Goal: Task Accomplishment & Management: Complete application form

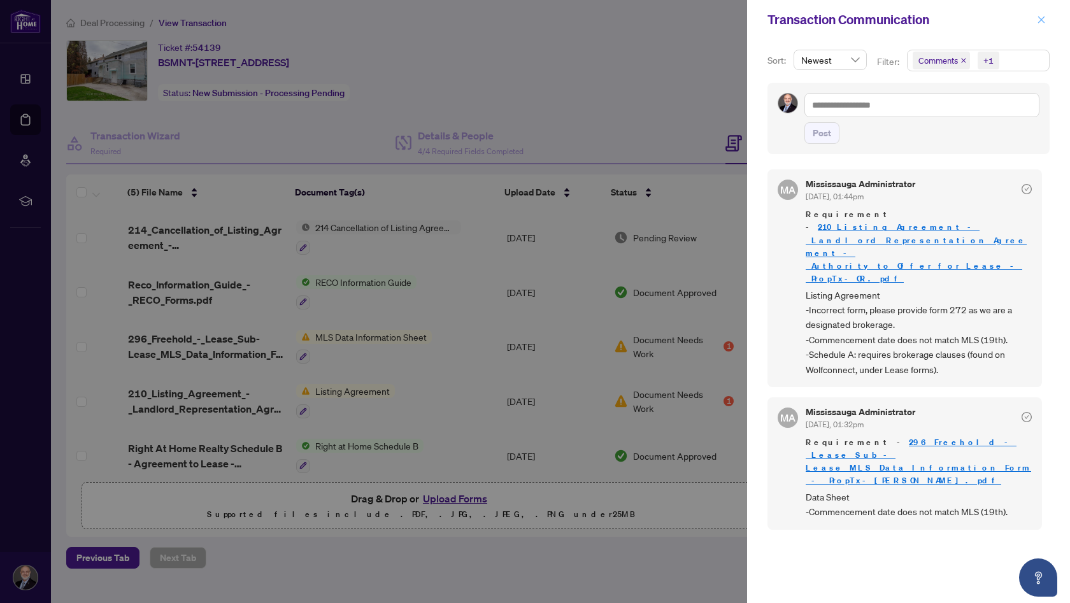
click at [1039, 19] on icon "close" at bounding box center [1041, 19] width 9 height 9
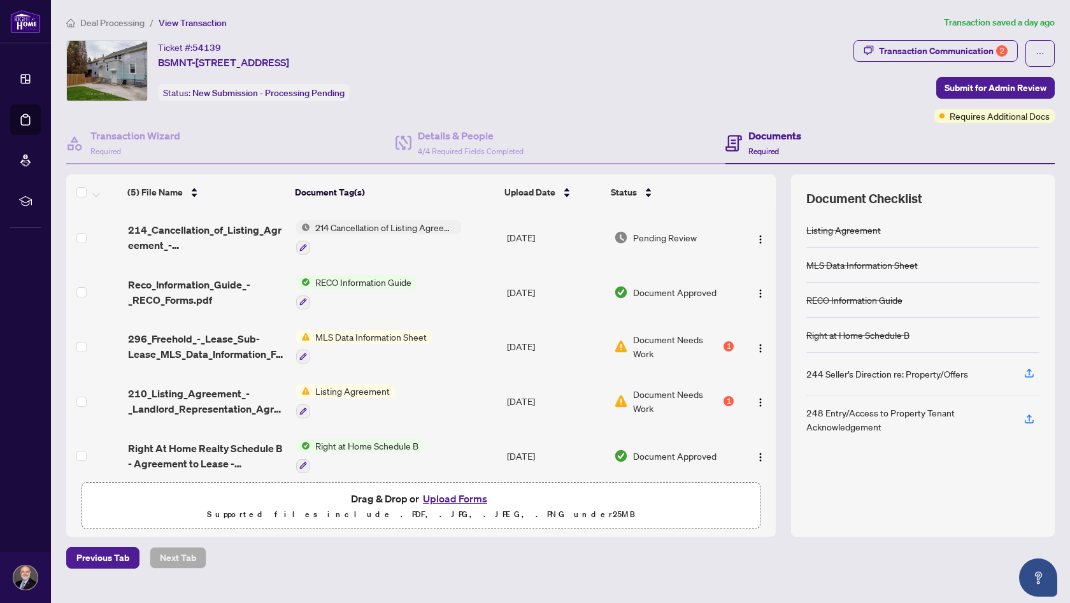
click at [447, 499] on button "Upload Forms" at bounding box center [455, 499] width 72 height 17
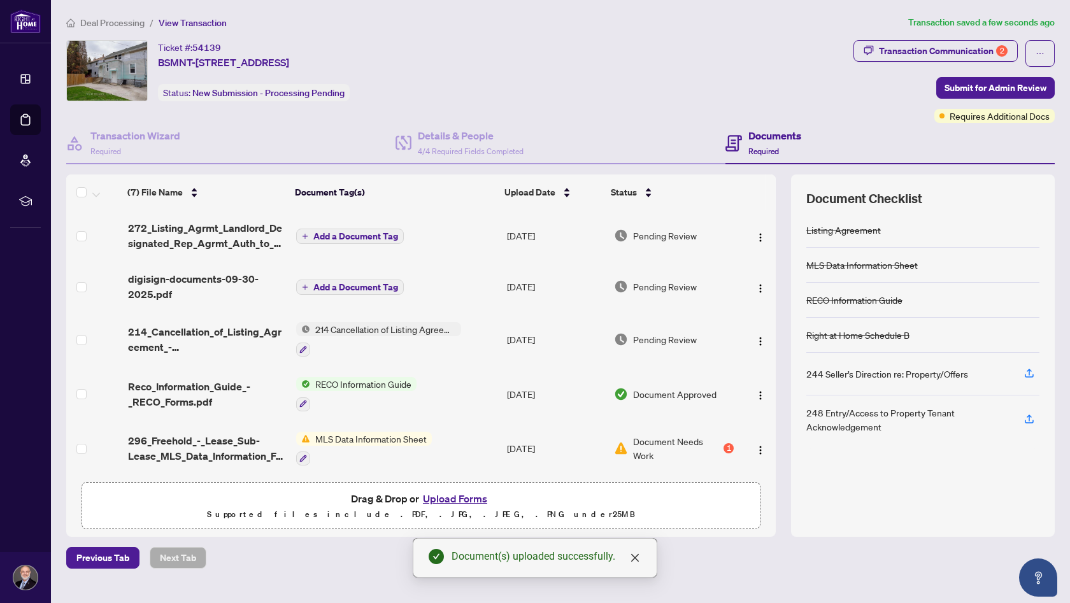
click at [346, 236] on span "Add a Document Tag" at bounding box center [355, 236] width 85 height 9
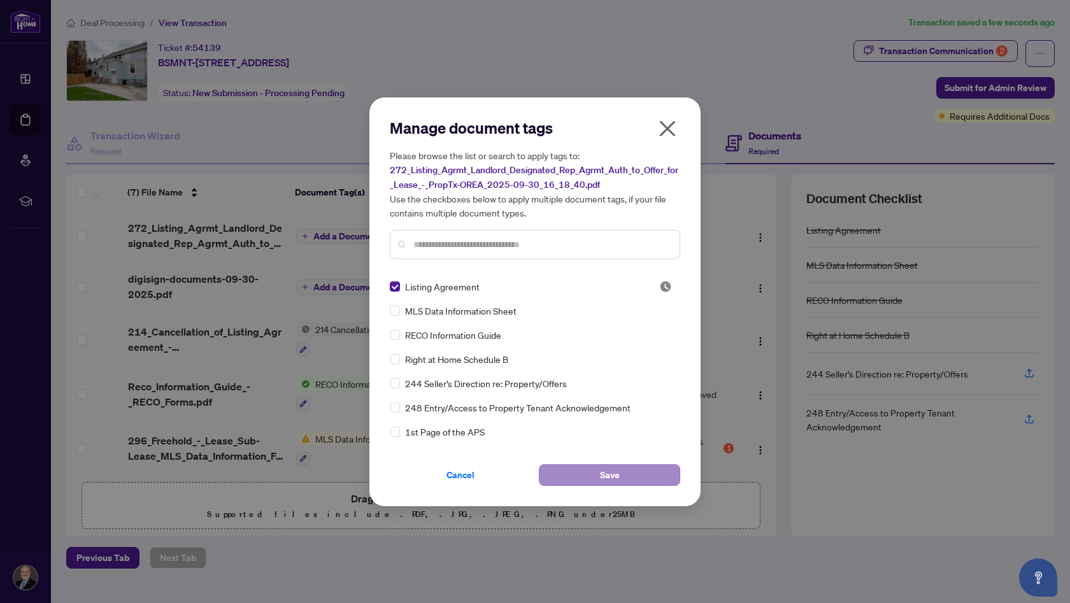
click at [618, 475] on span "Save" at bounding box center [610, 475] width 20 height 20
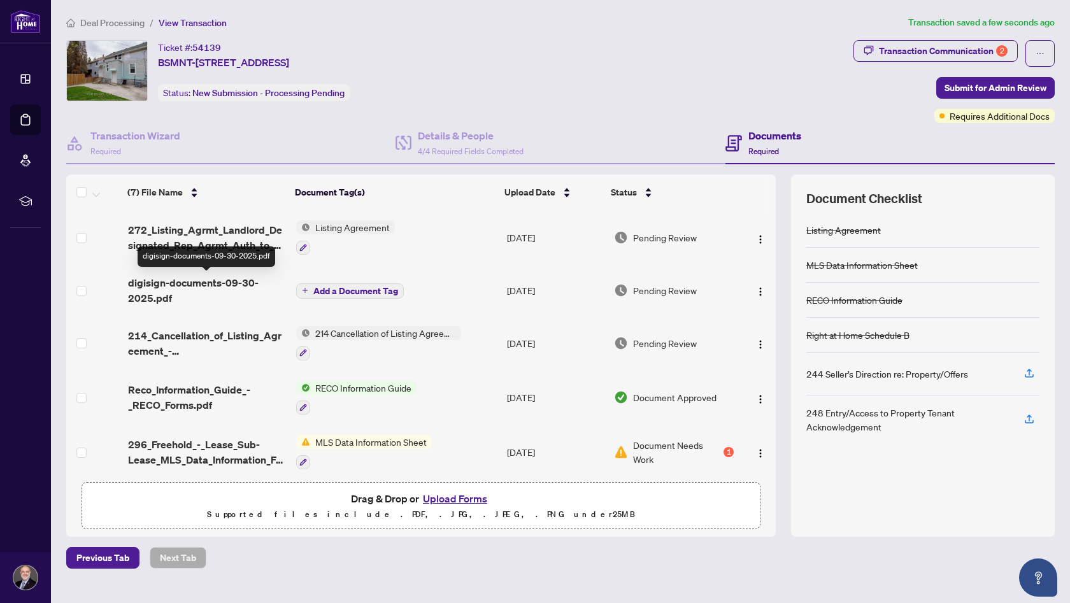
click at [199, 284] on span "digisign-documents-09-30-2025.pdf" at bounding box center [207, 290] width 158 height 31
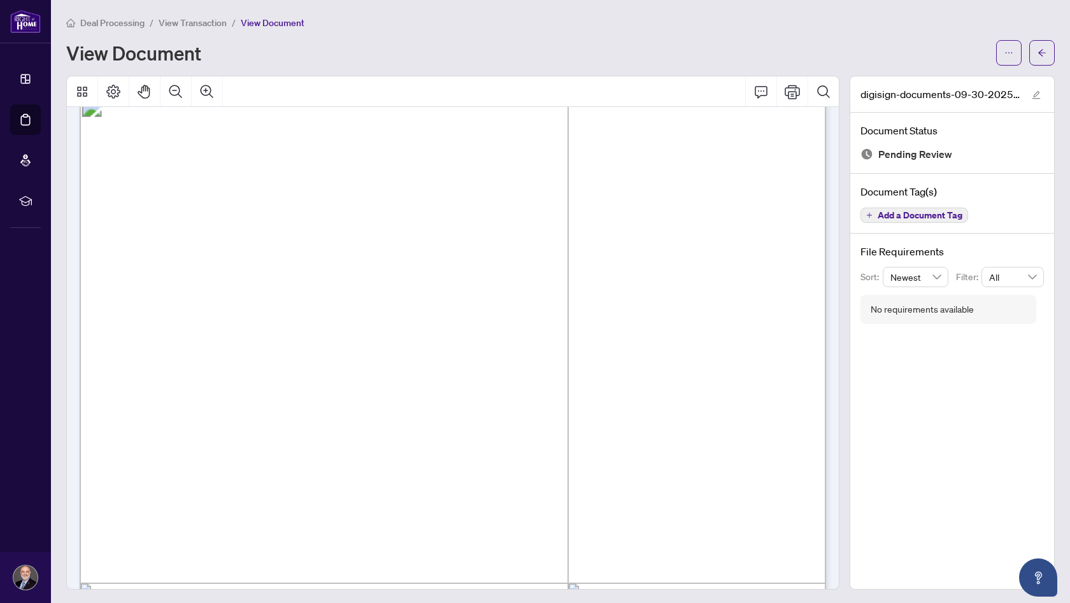
scroll to position [27, 0]
click at [117, 93] on icon "Page Layout" at bounding box center [113, 92] width 14 height 14
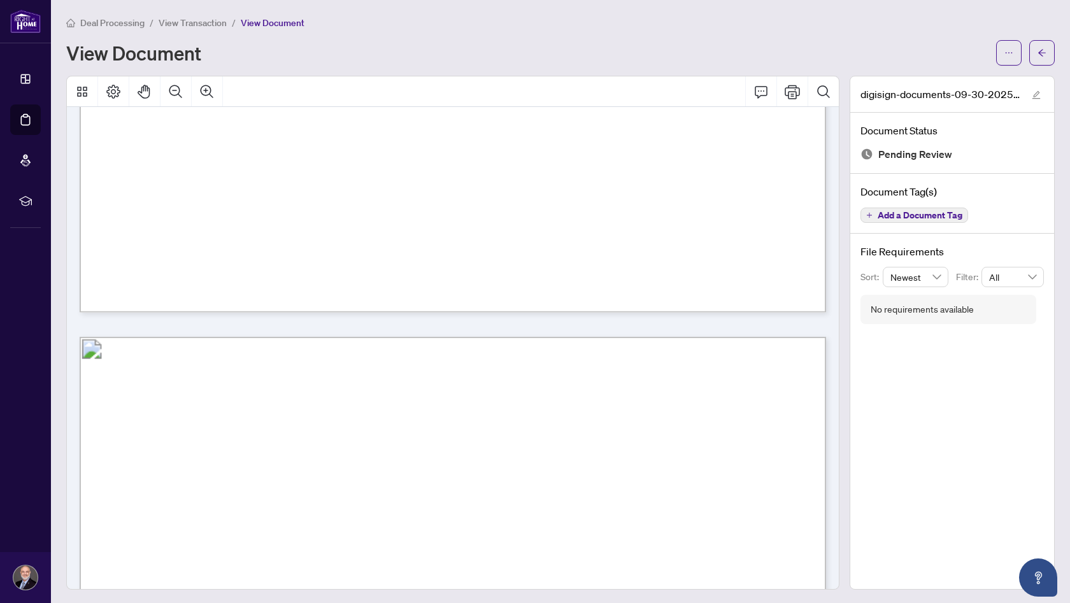
scroll to position [7798, 0]
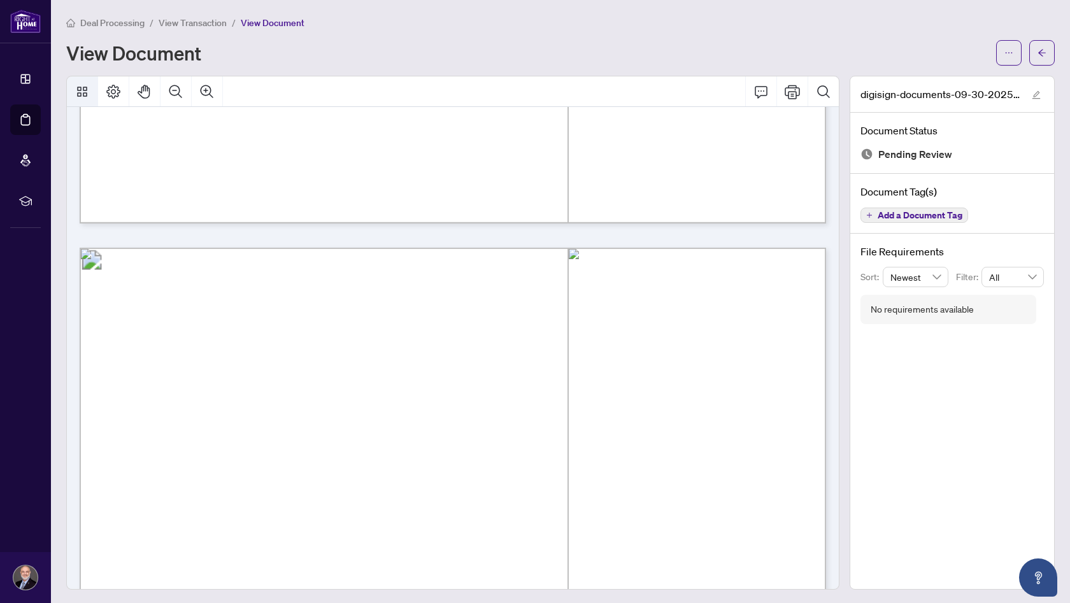
click at [86, 91] on icon "Thumbnails" at bounding box center [82, 91] width 15 height 15
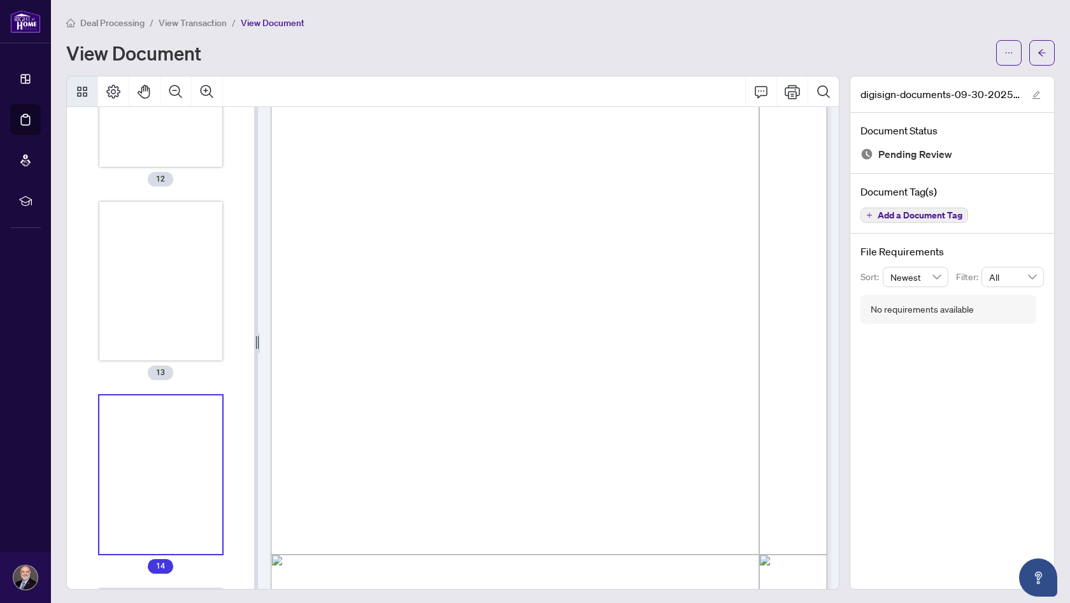
scroll to position [9655, 0]
click at [1012, 58] on span "button" at bounding box center [1009, 53] width 9 height 20
click at [968, 101] on span "Manage Document Tags" at bounding box center [963, 101] width 97 height 14
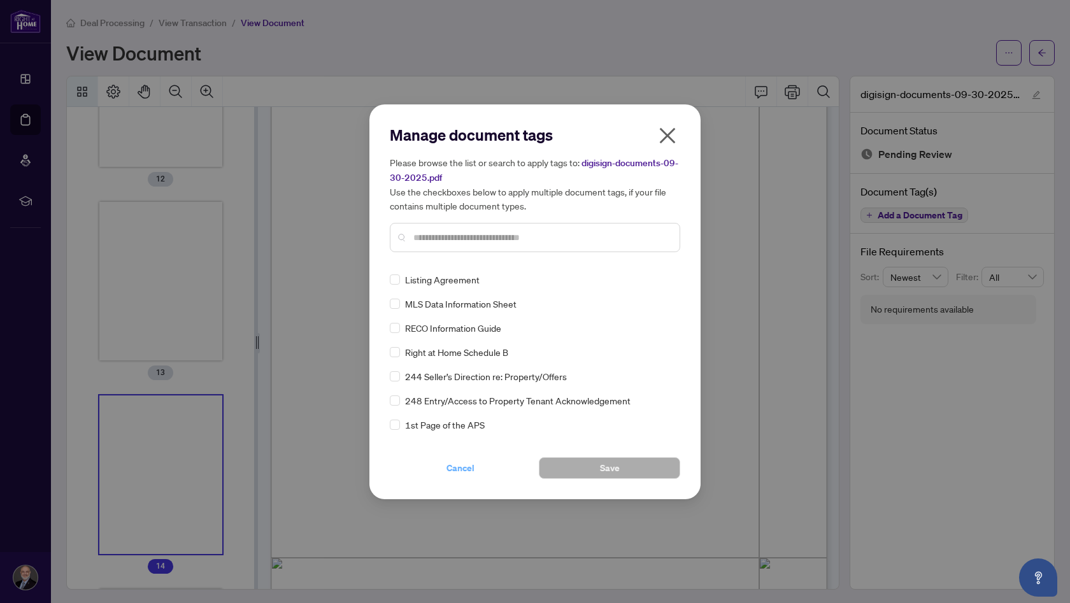
click at [467, 468] on span "Cancel" at bounding box center [461, 468] width 28 height 20
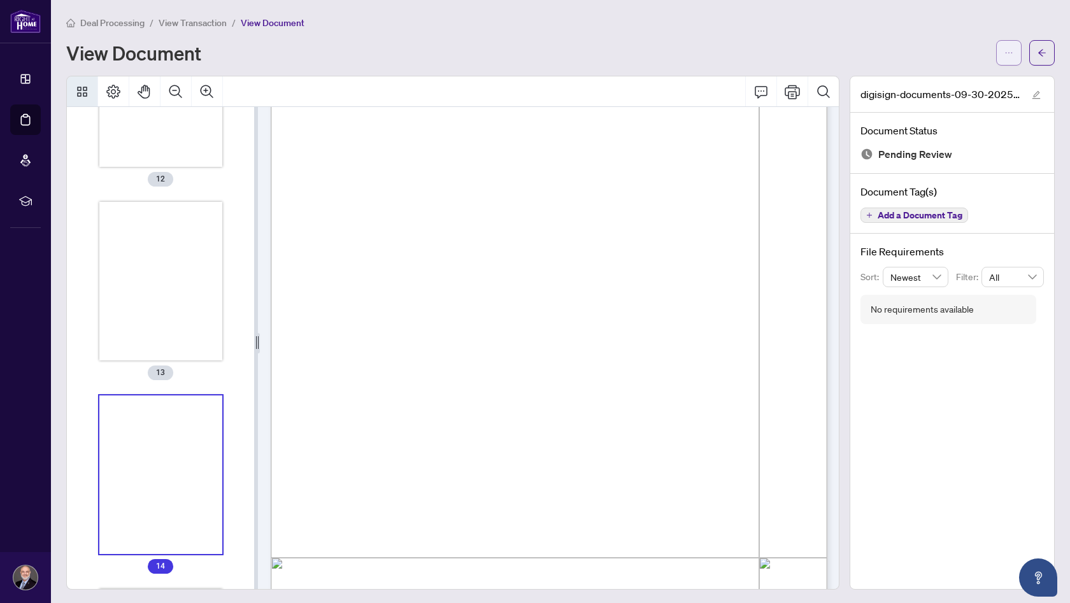
click at [1008, 53] on icon "ellipsis" at bounding box center [1009, 52] width 9 height 9
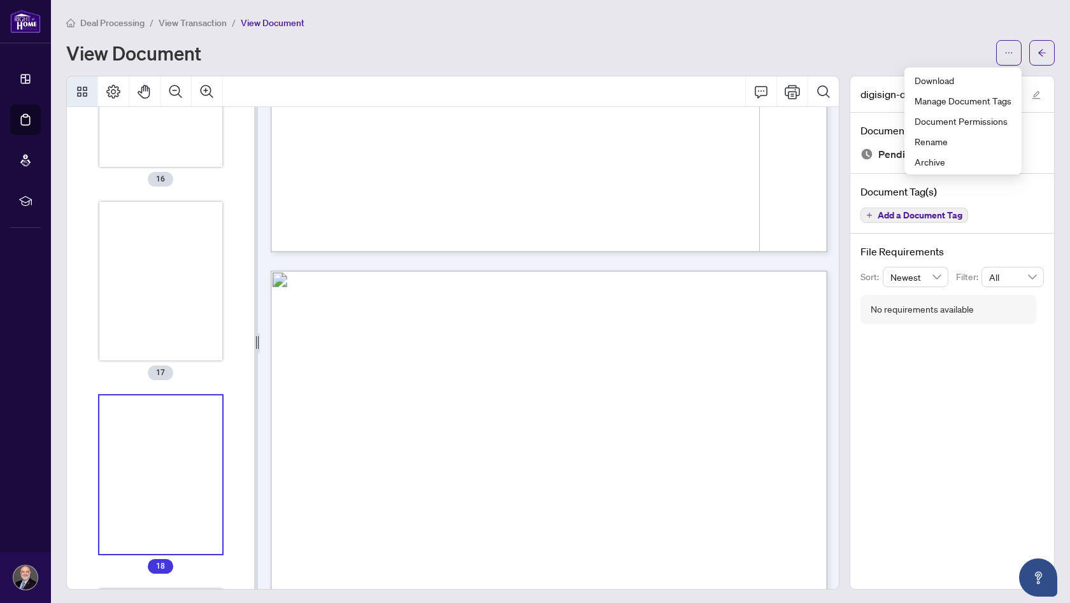
scroll to position [12538, 0]
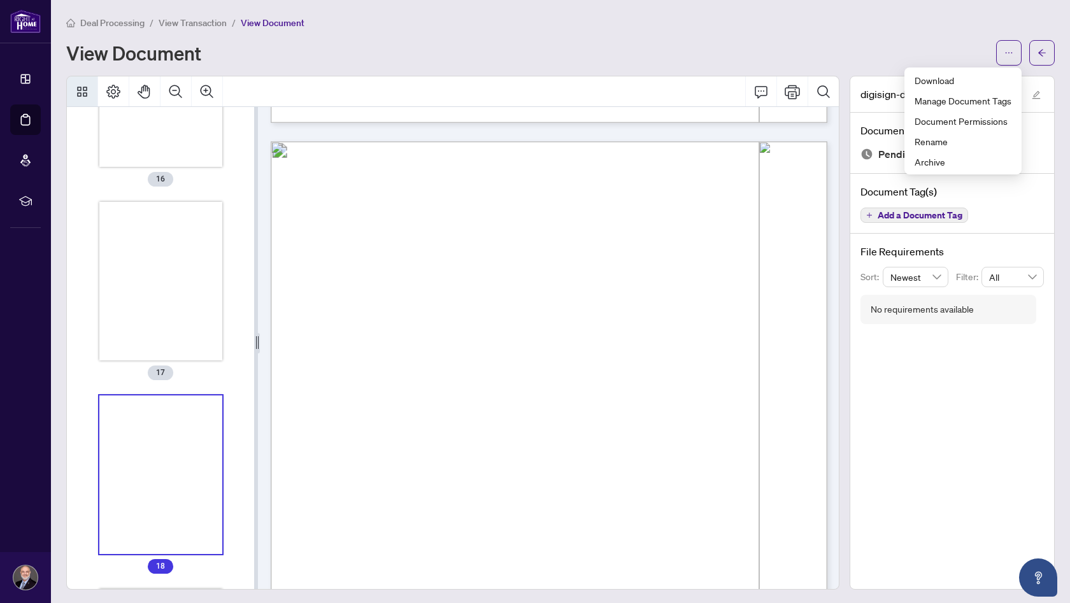
click at [889, 69] on div "Deal Processing / View Transaction / View Document View Document digisign-docum…" at bounding box center [560, 302] width 989 height 575
click at [933, 278] on span "Newest" at bounding box center [916, 277] width 51 height 19
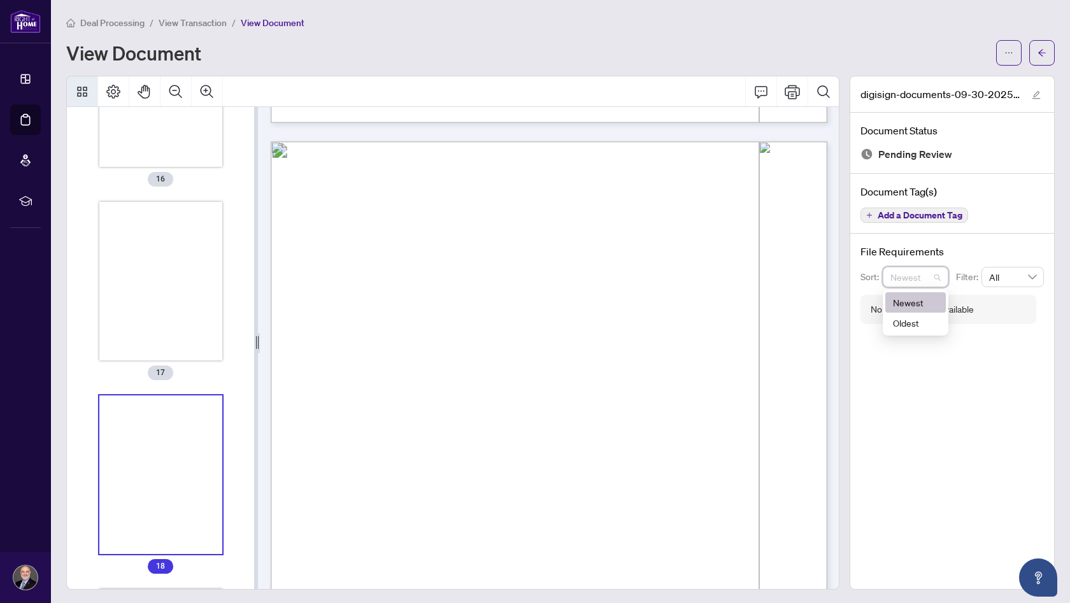
click at [938, 278] on span "Newest" at bounding box center [916, 277] width 51 height 19
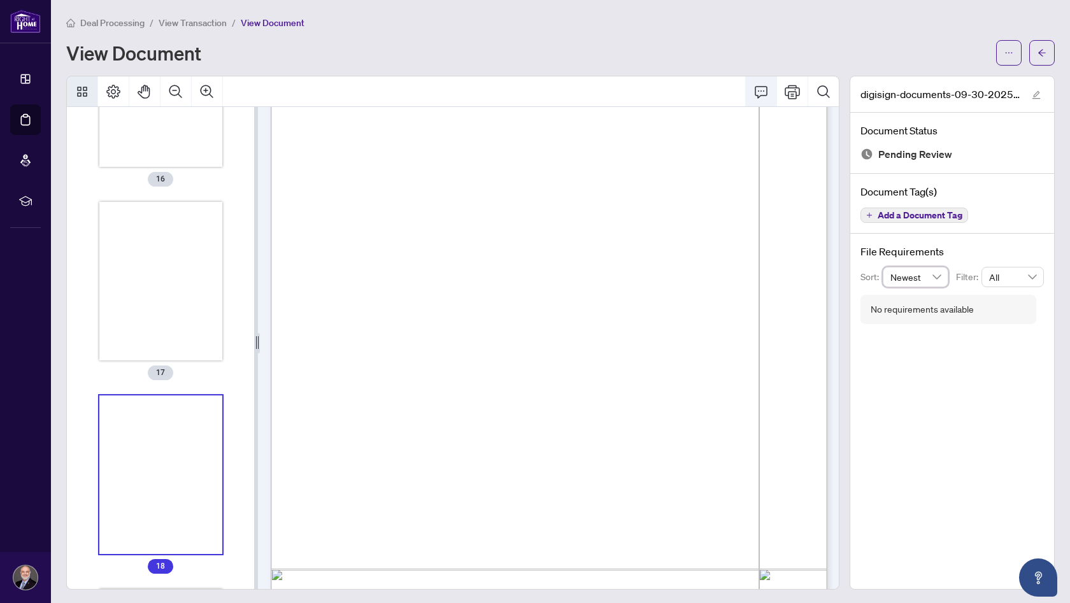
click at [759, 94] on icon "Comment" at bounding box center [761, 91] width 15 height 15
click at [764, 94] on icon "Comment" at bounding box center [761, 91] width 15 height 15
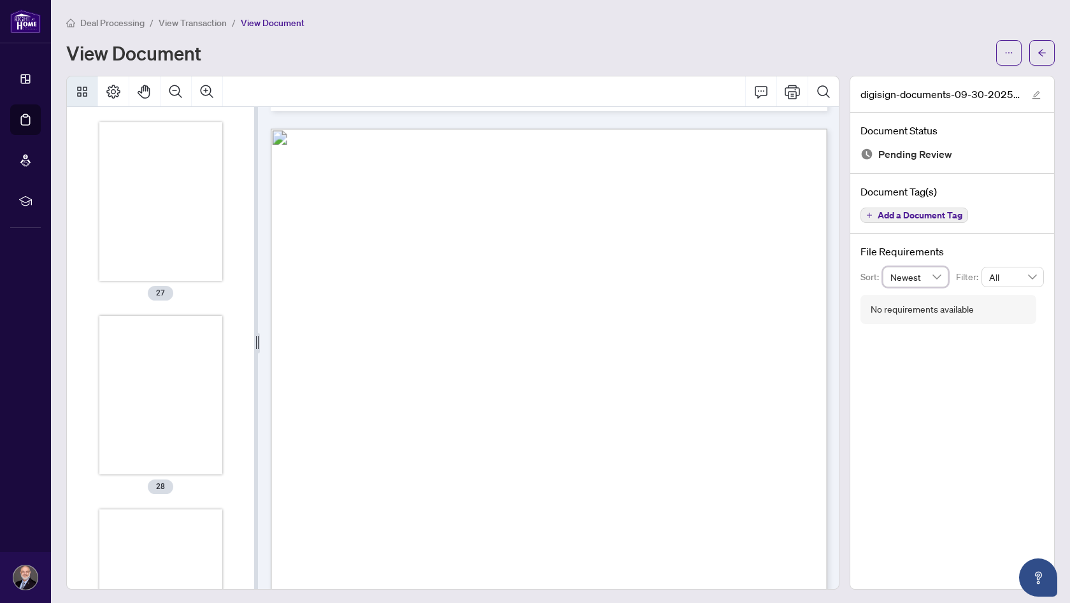
scroll to position [4455, 0]
click at [1042, 55] on icon "arrow-left" at bounding box center [1042, 52] width 8 height 7
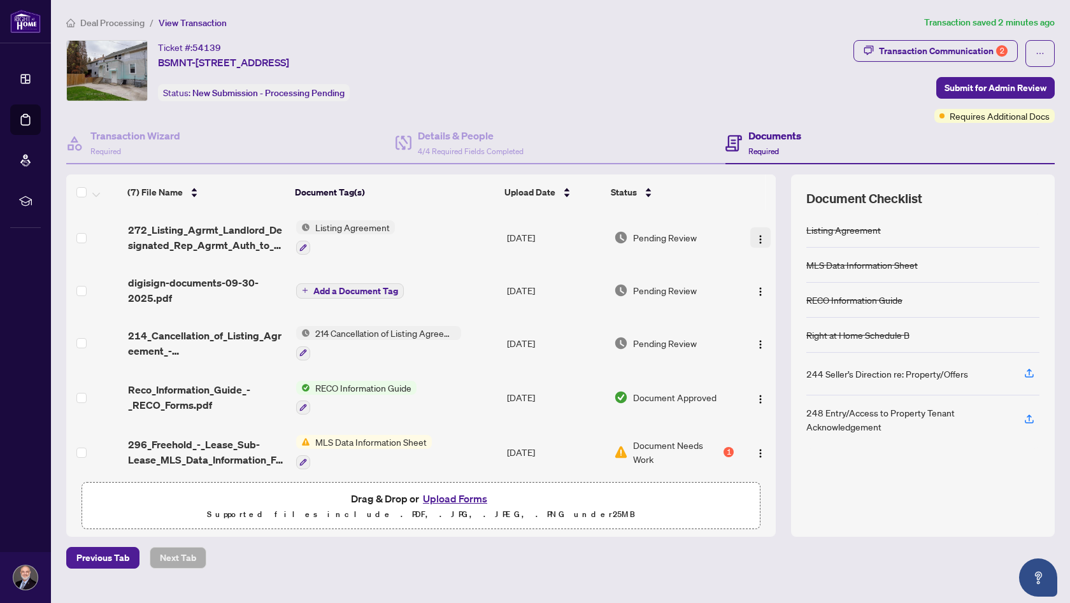
click at [756, 241] on img "button" at bounding box center [761, 239] width 10 height 10
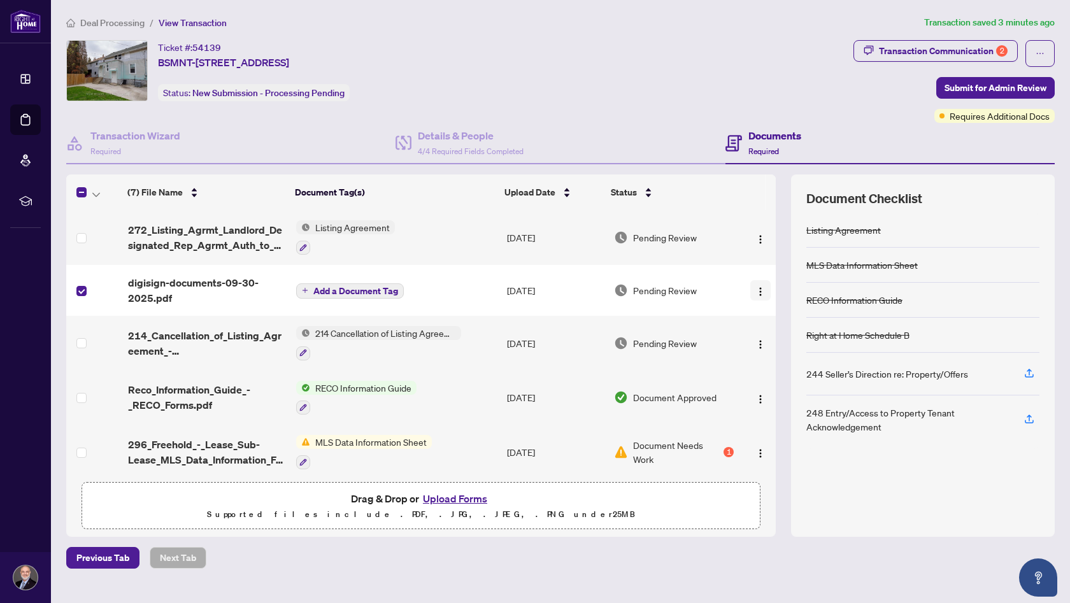
click at [757, 292] on img "button" at bounding box center [761, 292] width 10 height 10
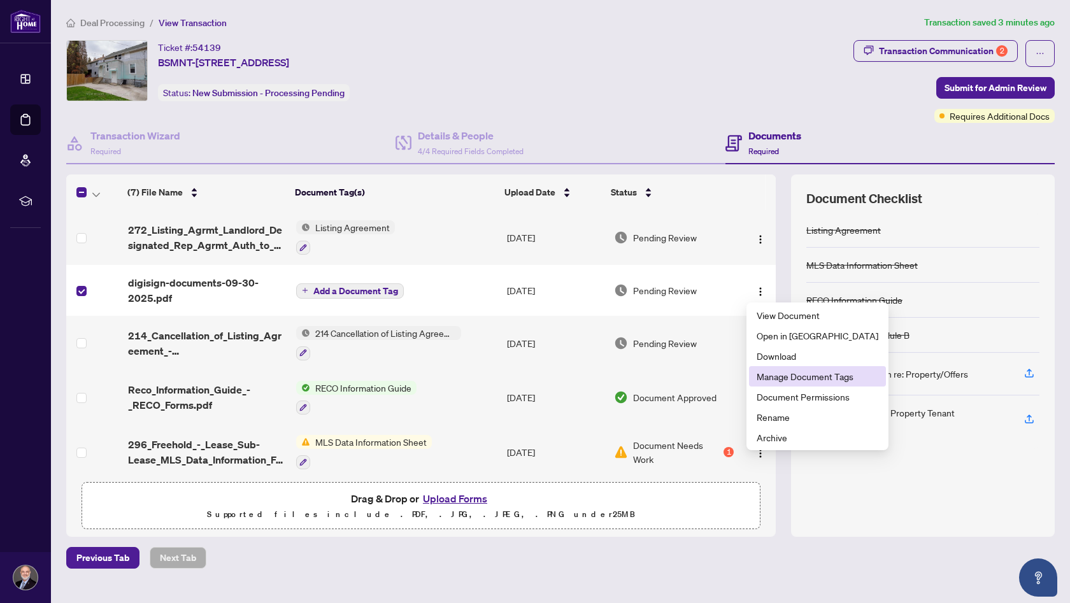
click at [772, 381] on span "Manage Document Tags" at bounding box center [818, 377] width 122 height 14
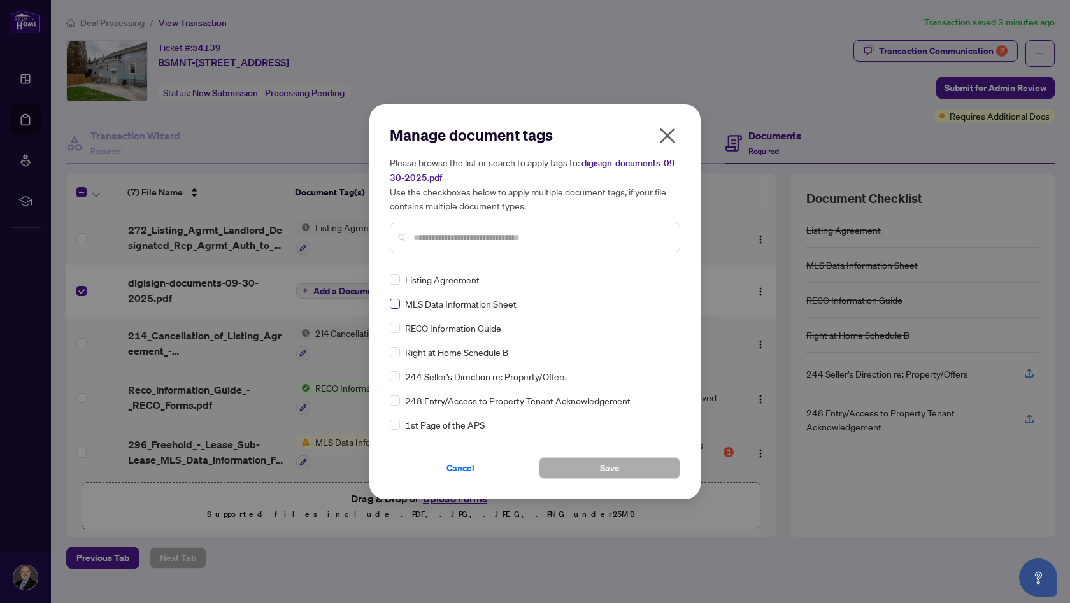
click at [395, 308] on span at bounding box center [395, 304] width 10 height 10
click at [600, 464] on span "Save" at bounding box center [610, 468] width 20 height 20
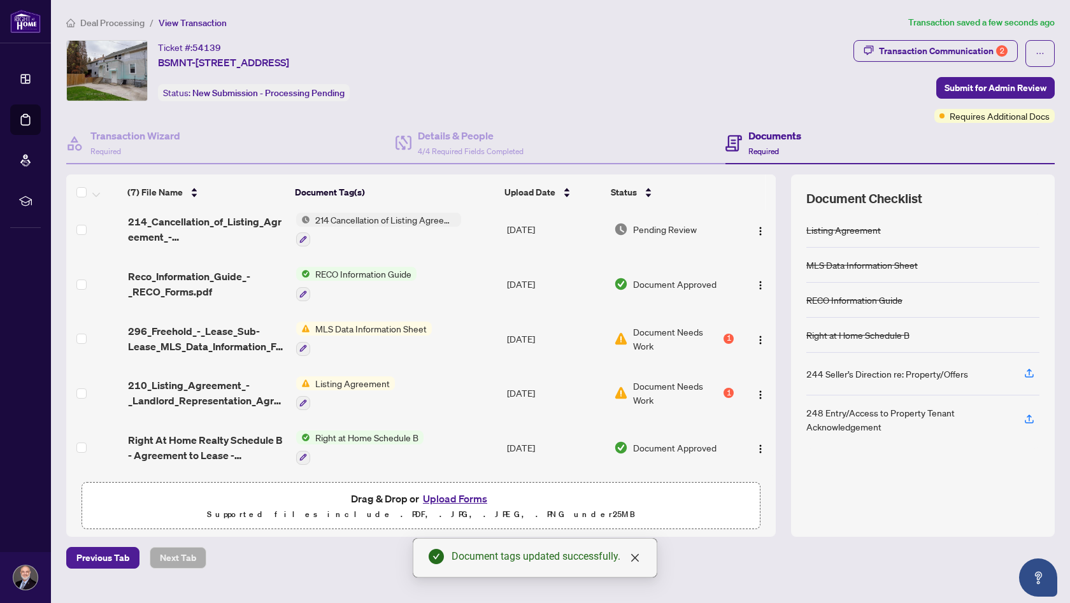
scroll to position [123, 0]
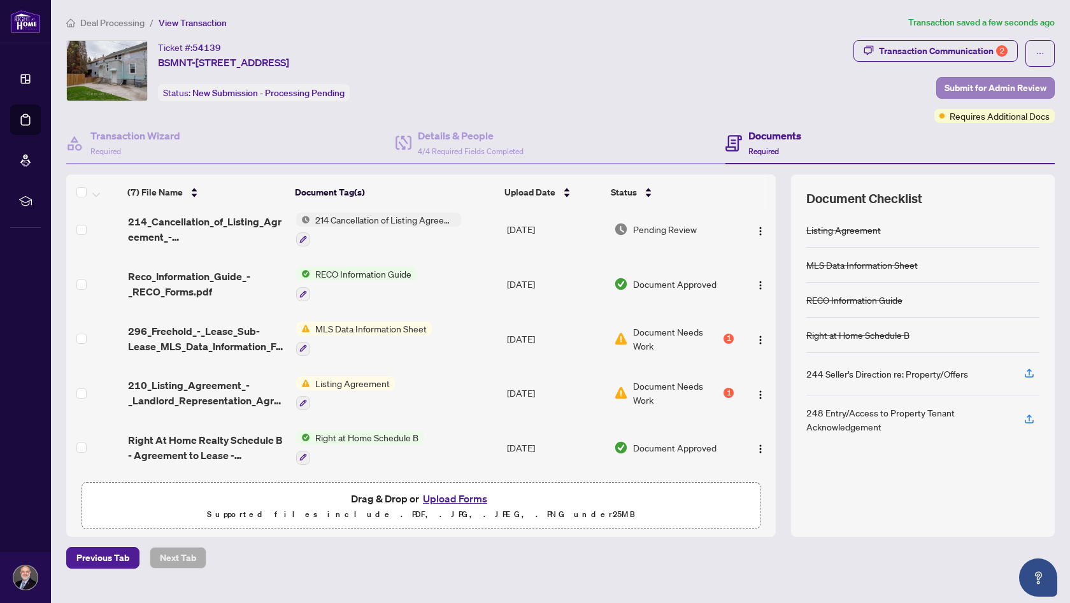
click at [999, 91] on span "Submit for Admin Review" at bounding box center [996, 88] width 102 height 20
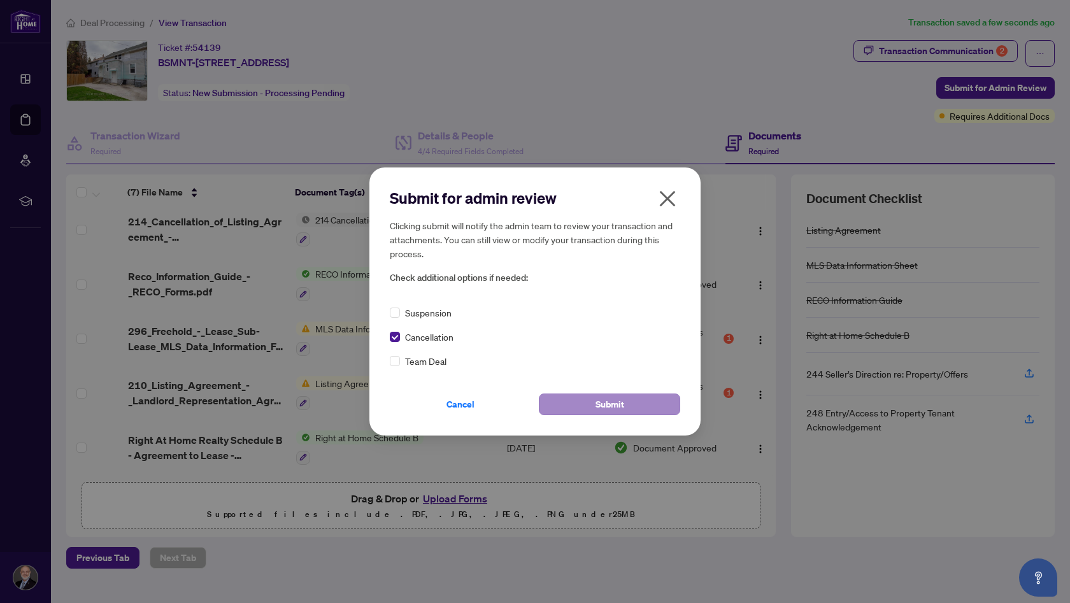
click at [603, 400] on span "Submit" at bounding box center [610, 404] width 29 height 20
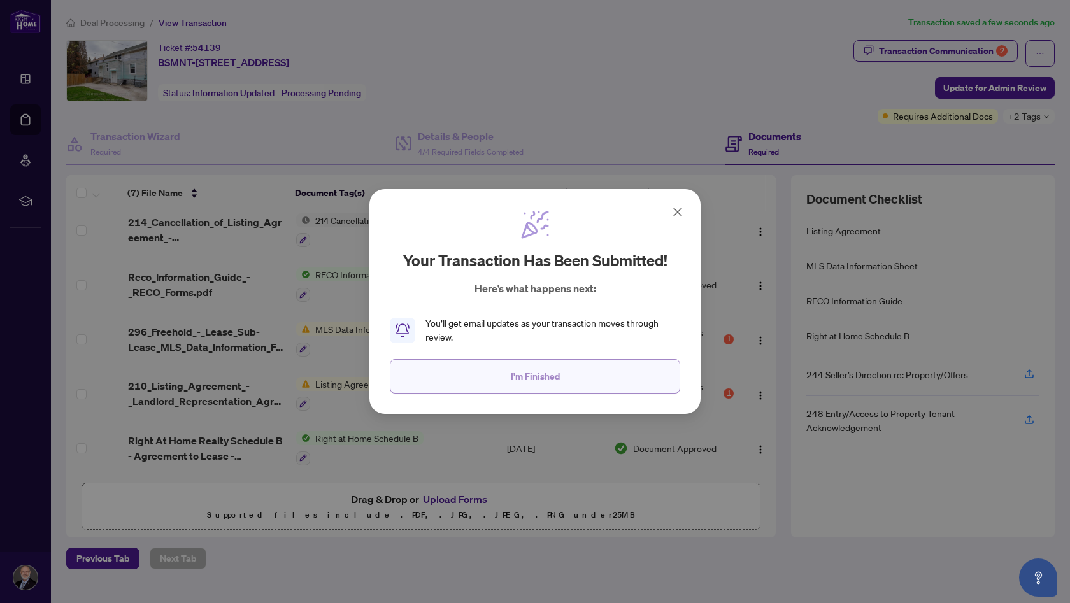
click at [557, 371] on span "I'm Finished" at bounding box center [535, 376] width 49 height 20
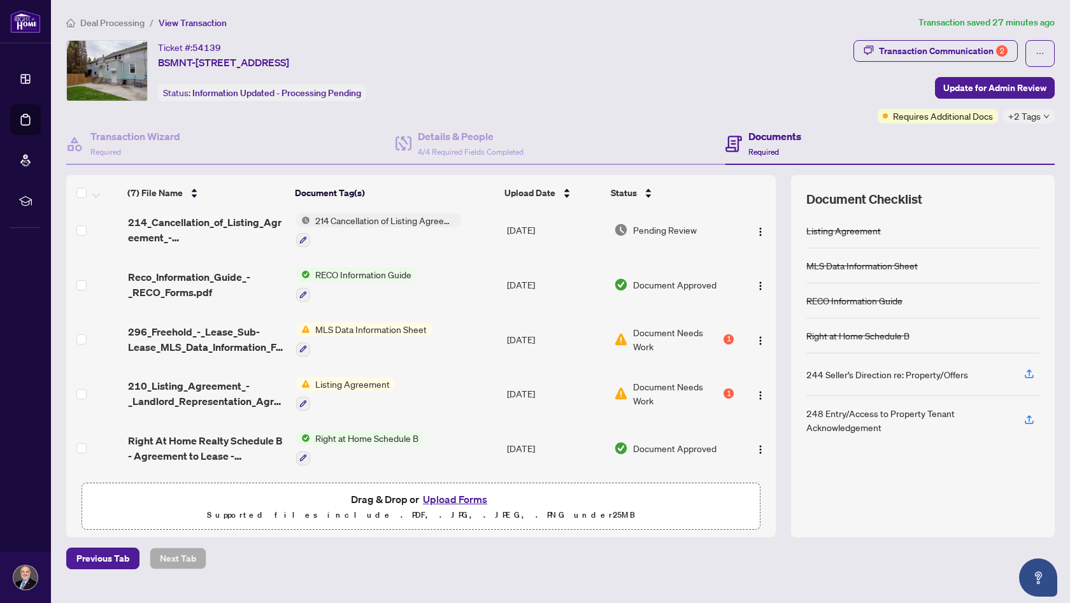
scroll to position [0, 0]
click at [94, 22] on span "Deal Processing" at bounding box center [112, 22] width 64 height 11
